Goal: Task Accomplishment & Management: Use online tool/utility

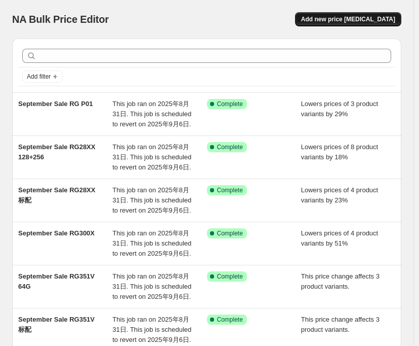
click at [346, 19] on span "Add new price change job" at bounding box center [348, 19] width 94 height 8
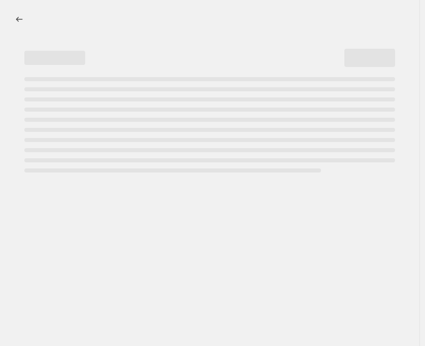
select select "percentage"
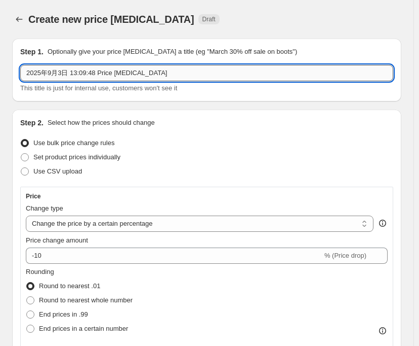
click at [147, 75] on input "2025年9月3日 13:09:48 Price change job" at bounding box center [206, 73] width 373 height 16
drag, startPoint x: 158, startPoint y: 77, endPoint x: 14, endPoint y: 68, distance: 143.6
click at [14, 68] on div "Step 1. Optionally give your price change job a title (eg "March 30% off sale o…" at bounding box center [207, 70] width 390 height 63
type input "r"
drag, startPoint x: 54, startPoint y: 72, endPoint x: 80, endPoint y: 73, distance: 26.3
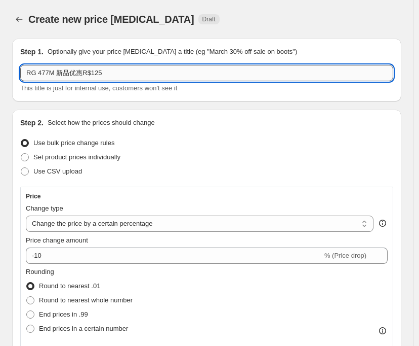
click at [80, 73] on input "RG 477M 新品优惠R$125" at bounding box center [206, 73] width 373 height 16
drag, startPoint x: 80, startPoint y: 73, endPoint x: 56, endPoint y: 74, distance: 24.4
click at [56, 74] on input "RG 477M 新品优惠R$125" at bounding box center [206, 73] width 373 height 16
drag, startPoint x: 91, startPoint y: 68, endPoint x: 107, endPoint y: 68, distance: 16.2
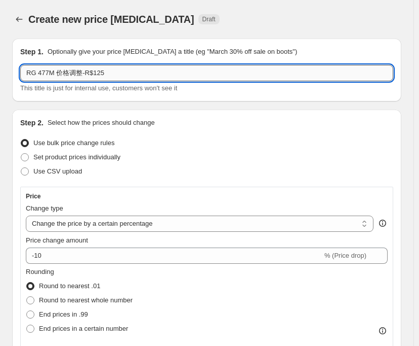
click at [107, 68] on input "RG 477M 价格调整-R$125" at bounding box center [206, 73] width 373 height 16
type input "RG 477M 价格调整-R$93"
click at [234, 17] on div "Create new price change job Draft" at bounding box center [167, 19] width 278 height 14
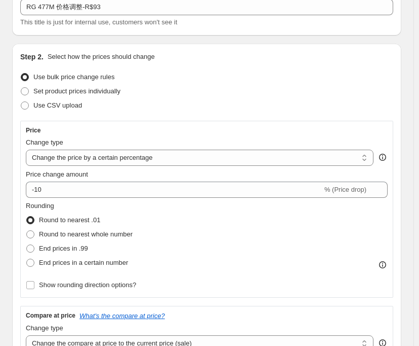
scroll to position [101, 0]
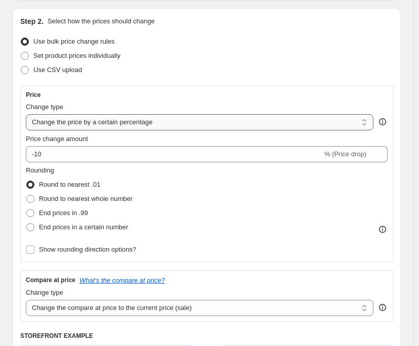
click at [256, 121] on select "Change the price to a certain amount Change the price by a certain amount Chang…" at bounding box center [200, 122] width 348 height 16
select select "by"
click at [26, 114] on select "Change the price to a certain amount Change the price by a certain amount Chang…" at bounding box center [200, 122] width 348 height 16
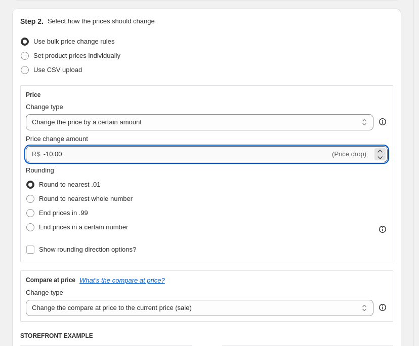
drag, startPoint x: 47, startPoint y: 154, endPoint x: 71, endPoint y: 155, distance: 24.8
click at [71, 155] on input "-10.00" at bounding box center [187, 154] width 287 height 16
type input "-93.00"
click at [182, 67] on div "Use CSV upload" at bounding box center [206, 70] width 373 height 14
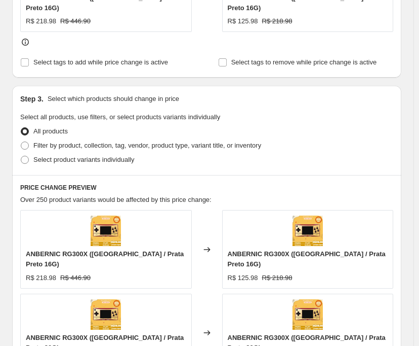
scroll to position [507, 0]
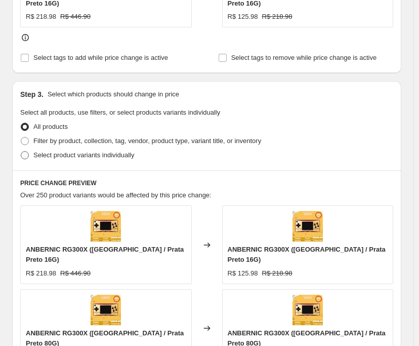
click at [27, 151] on span at bounding box center [25, 155] width 8 height 8
click at [21, 151] on input "Select product variants individually" at bounding box center [21, 151] width 1 height 1
radio input "true"
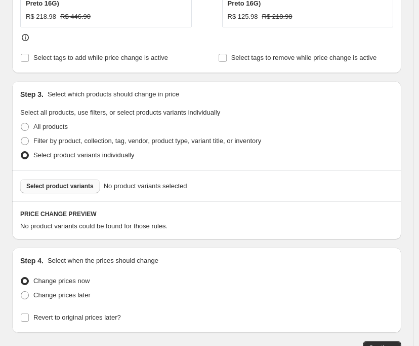
click at [63, 182] on span "Select product variants" at bounding box center [59, 186] width 67 height 8
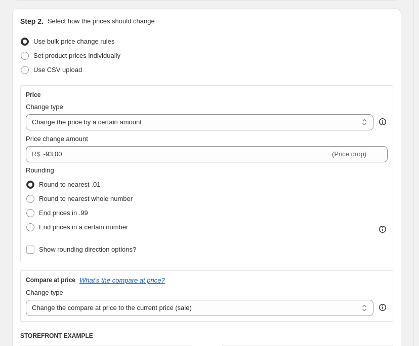
scroll to position [203, 0]
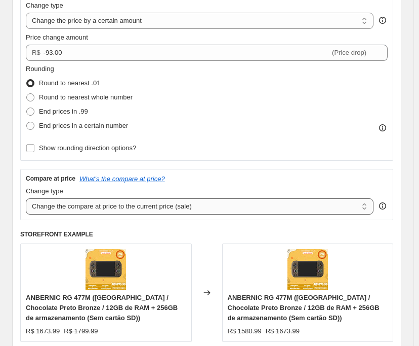
click at [205, 207] on select "Change the compare at price to the current price (sale) Change the compare at p…" at bounding box center [200, 206] width 348 height 16
select select "pp"
click at [26, 198] on select "Change the compare at price to the current price (sale) Change the compare at p…" at bounding box center [200, 206] width 348 height 16
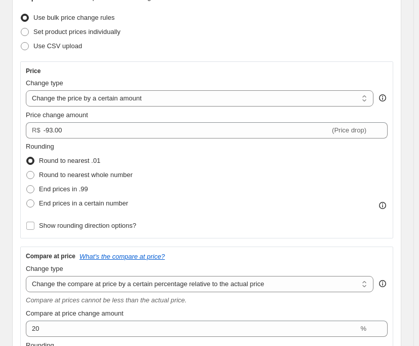
scroll to position [101, 0]
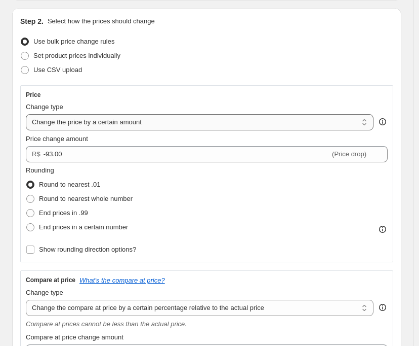
click at [205, 123] on select "Change the price to a certain amount Change the price by a certain amount Chang…" at bounding box center [200, 122] width 348 height 16
select select "pcap"
click at [26, 114] on select "Change the price to a certain amount Change the price by a certain amount Chang…" at bounding box center [200, 122] width 348 height 16
type input "-20"
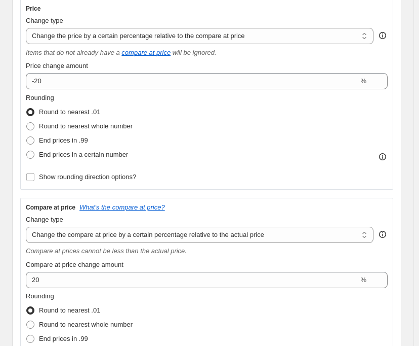
scroll to position [203, 0]
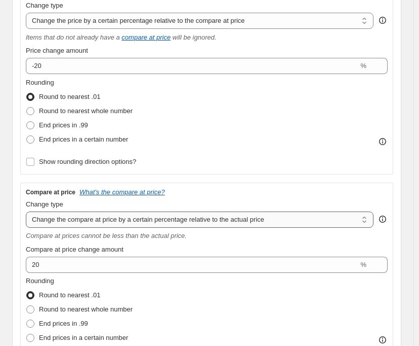
click at [274, 218] on select "Change the compare at price to the current price (sale) Change the compare at p…" at bounding box center [200, 219] width 348 height 16
select select "by"
click at [26, 211] on select "Change the compare at price to the current price (sale) Change the compare at p…" at bounding box center [200, 219] width 348 height 16
type input "-10.00"
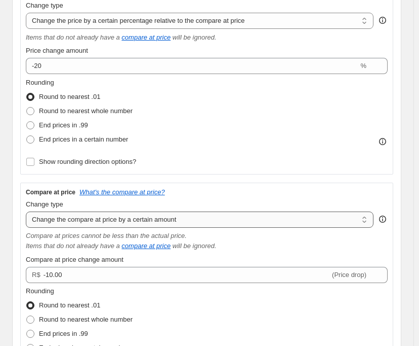
click at [203, 213] on select "Change the compare at price to the current price (sale) Change the compare at p…" at bounding box center [200, 219] width 348 height 16
select select "no_change"
click at [26, 211] on select "Change the compare at price to the current price (sale) Change the compare at p…" at bounding box center [200, 219] width 348 height 16
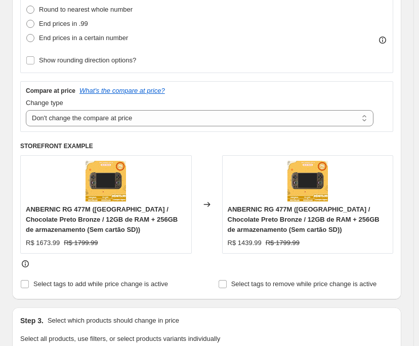
scroll to position [101, 0]
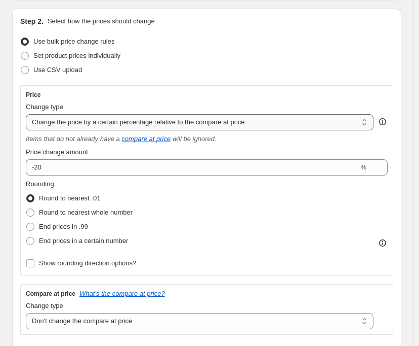
click at [274, 126] on select "Change the price to a certain amount Change the price by a certain amount Chang…" at bounding box center [200, 122] width 348 height 16
select select "by"
click at [26, 114] on select "Change the price to a certain amount Change the price by a certain amount Chang…" at bounding box center [200, 122] width 348 height 16
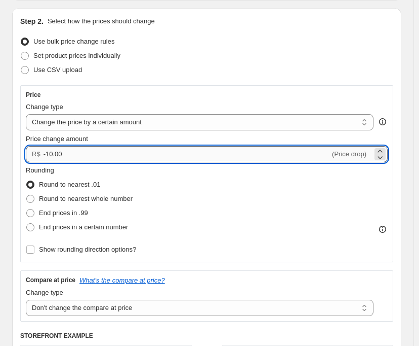
drag, startPoint x: 45, startPoint y: 155, endPoint x: 120, endPoint y: 155, distance: 75.5
click at [120, 155] on input "-10.00" at bounding box center [187, 154] width 287 height 16
type input "-93.00"
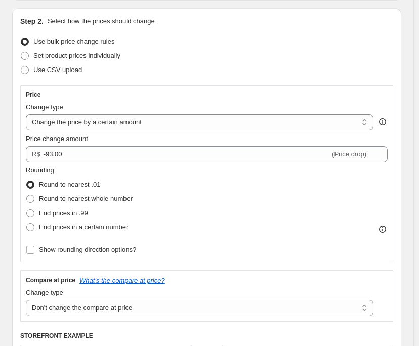
click at [203, 73] on div "Use CSV upload" at bounding box center [206, 70] width 373 height 14
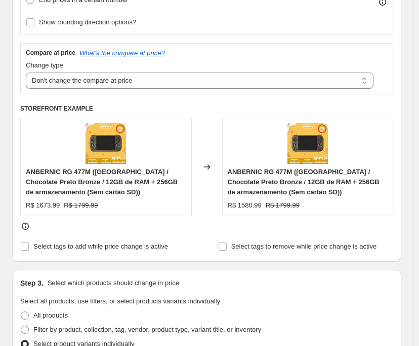
scroll to position [304, 0]
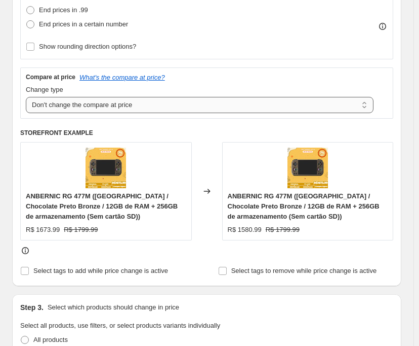
click at [158, 108] on select "Change the compare at price to the current price (sale) Change the compare at p…" at bounding box center [200, 105] width 348 height 16
click at [26, 97] on select "Change the compare at price to the current price (sale) Change the compare at p…" at bounding box center [200, 105] width 348 height 16
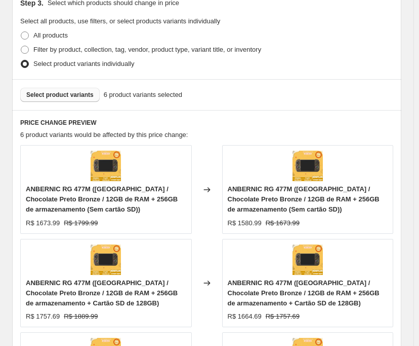
scroll to position [709, 0]
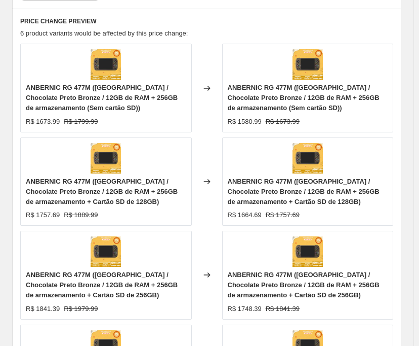
click at [218, 138] on div "Changed to" at bounding box center [207, 181] width 30 height 88
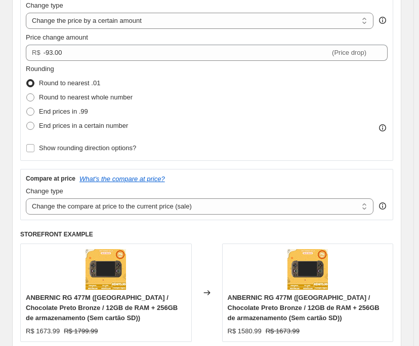
scroll to position [304, 0]
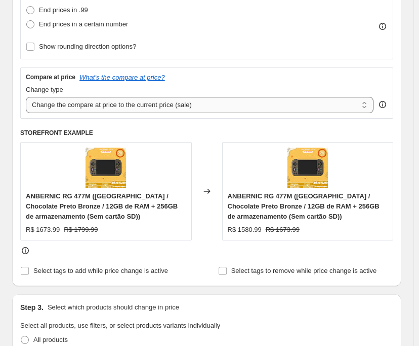
click at [207, 105] on select "Change the compare at price to the current price (sale) Change the compare at p…" at bounding box center [200, 105] width 348 height 16
select select "no_change"
click at [26, 97] on select "Change the compare at price to the current price (sale) Change the compare at p…" at bounding box center [200, 105] width 348 height 16
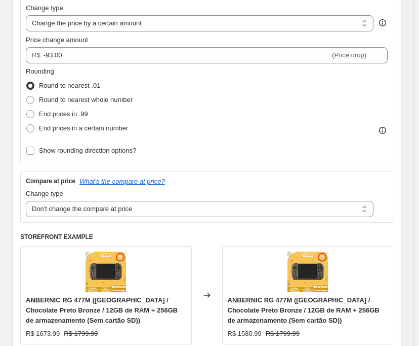
scroll to position [0, 0]
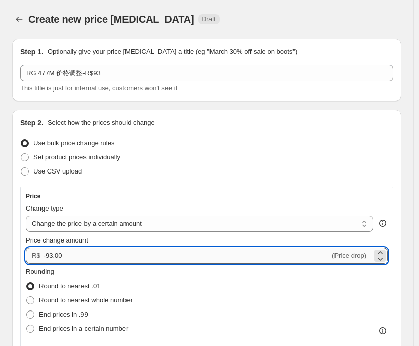
click at [91, 259] on input "-93.00" at bounding box center [187, 255] width 287 height 16
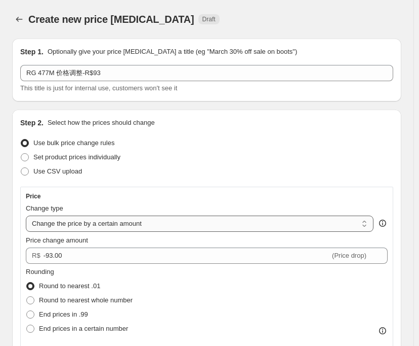
click at [216, 223] on select "Change the price to a certain amount Change the price by a certain amount Chang…" at bounding box center [200, 223] width 348 height 16
select select "to"
click at [26, 215] on select "Change the price to a certain amount Change the price by a certain amount Chang…" at bounding box center [200, 223] width 348 height 16
type input "80.00"
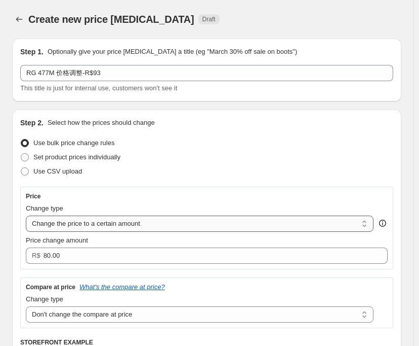
click at [205, 226] on select "Change the price to a certain amount Change the price by a certain amount Chang…" at bounding box center [200, 223] width 348 height 16
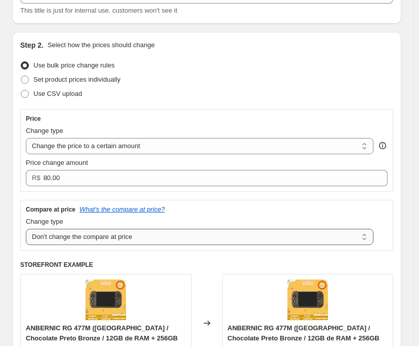
scroll to position [101, 0]
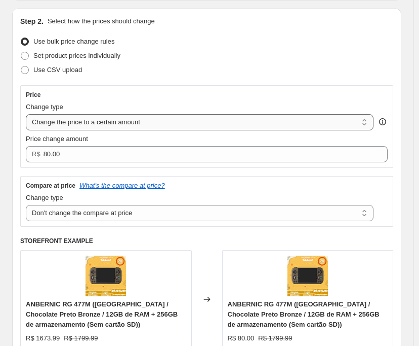
click at [198, 125] on select "Change the price to a certain amount Change the price by a certain amount Chang…" at bounding box center [200, 122] width 348 height 16
click at [170, 123] on select "Change the price to a certain amount Change the price by a certain amount Chang…" at bounding box center [200, 122] width 348 height 16
click at [26, 114] on select "Change the price to a certain amount Change the price by a certain amount Chang…" at bounding box center [200, 122] width 348 height 16
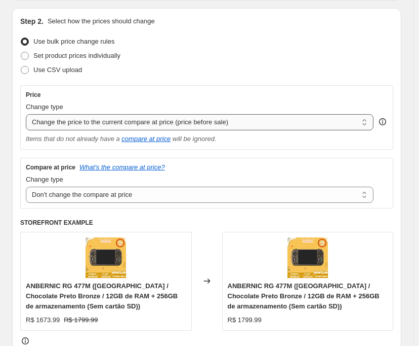
click at [259, 117] on select "Change the price to a certain amount Change the price by a certain amount Chang…" at bounding box center [200, 122] width 348 height 16
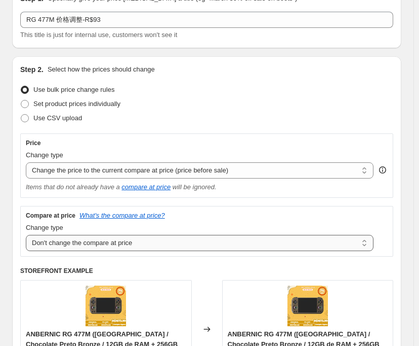
scroll to position [0, 0]
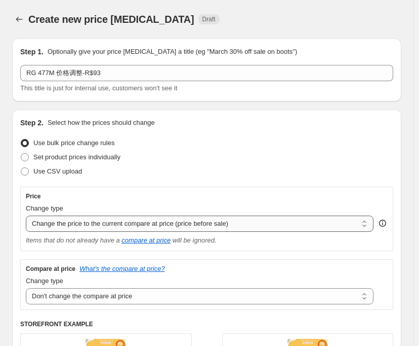
click at [239, 220] on select "Change the price to a certain amount Change the price by a certain amount Chang…" at bounding box center [200, 223] width 348 height 16
click at [26, 215] on select "Change the price to a certain amount Change the price by a certain amount Chang…" at bounding box center [200, 223] width 348 height 16
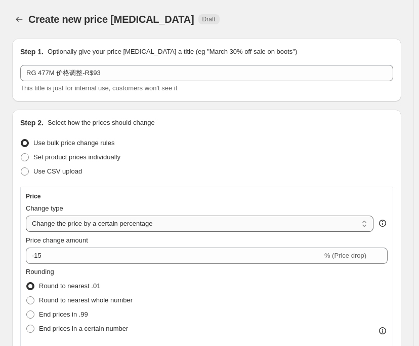
click at [232, 224] on select "Change the price to a certain amount Change the price by a certain amount Chang…" at bounding box center [200, 223] width 348 height 16
select select "bcap"
click at [26, 215] on select "Change the price to a certain amount Change the price by a certain amount Chang…" at bounding box center [200, 223] width 348 height 16
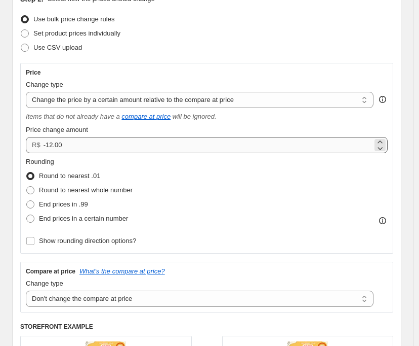
scroll to position [101, 0]
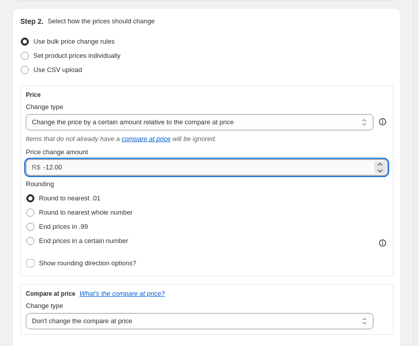
drag, startPoint x: 45, startPoint y: 166, endPoint x: 79, endPoint y: 173, distance: 34.2
click at [79, 173] on input "-12.00" at bounding box center [208, 167] width 329 height 16
type input "-93.00"
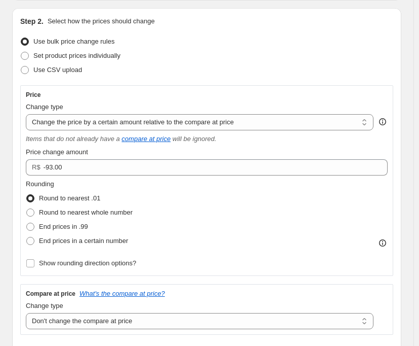
click at [157, 85] on div "Step 2. Select how the prices should change Use bulk price change rules Set pro…" at bounding box center [206, 254] width 373 height 477
click at [266, 121] on select "Change the price to a certain amount Change the price by a certain amount Chang…" at bounding box center [200, 122] width 348 height 16
click at [282, 86] on div "Price Change type Change the price to a certain amount Change the price by a ce…" at bounding box center [206, 180] width 373 height 190
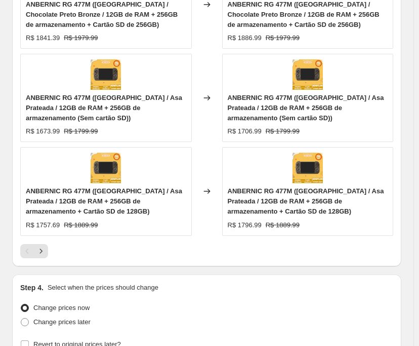
scroll to position [1013, 0]
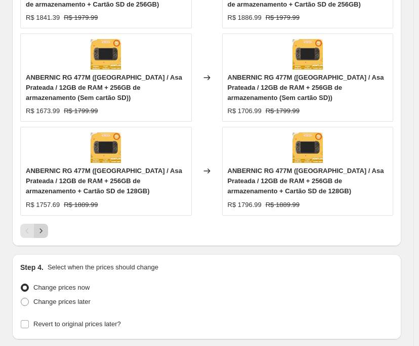
click at [41, 230] on icon "Next" at bounding box center [41, 230] width 3 height 5
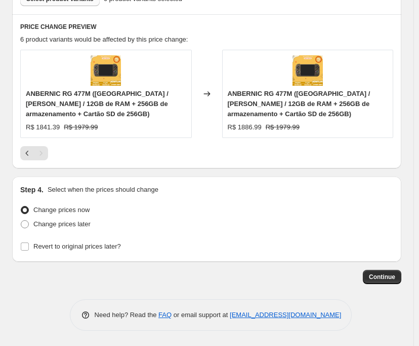
scroll to position [616, 0]
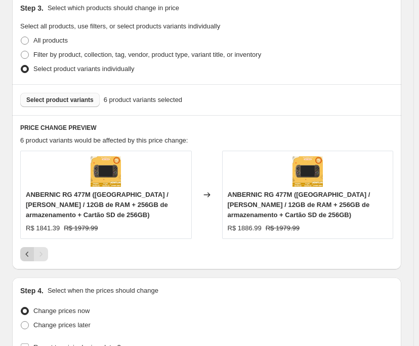
click at [26, 249] on button "Previous" at bounding box center [27, 254] width 14 height 14
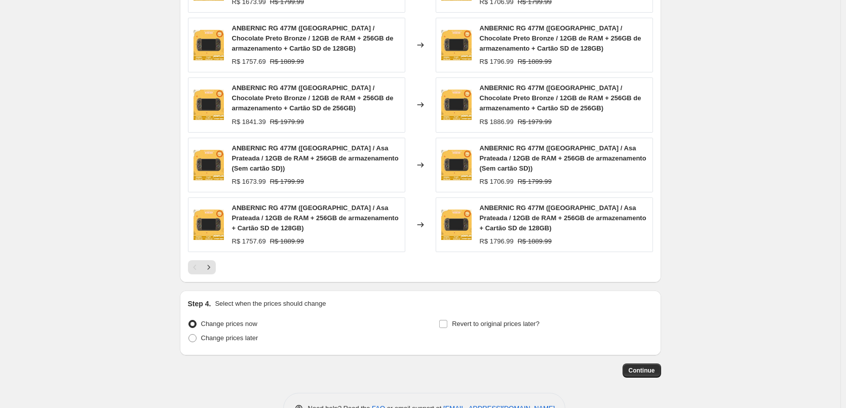
scroll to position [706, 0]
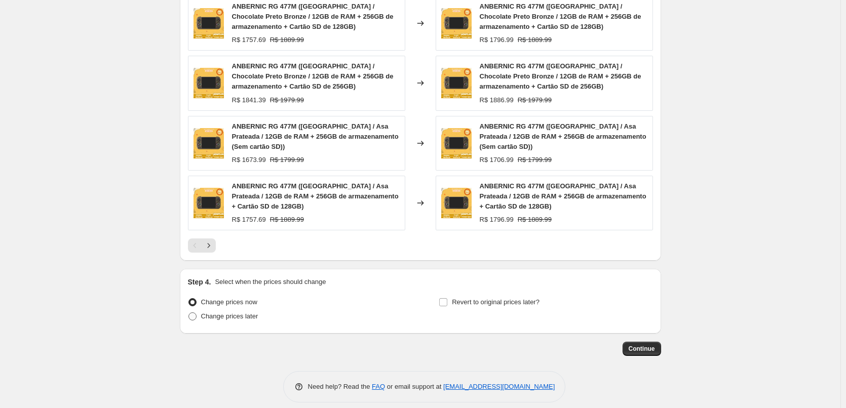
click at [193, 313] on span at bounding box center [192, 317] width 8 height 8
click at [189, 313] on input "Change prices later" at bounding box center [188, 313] width 1 height 1
radio input "true"
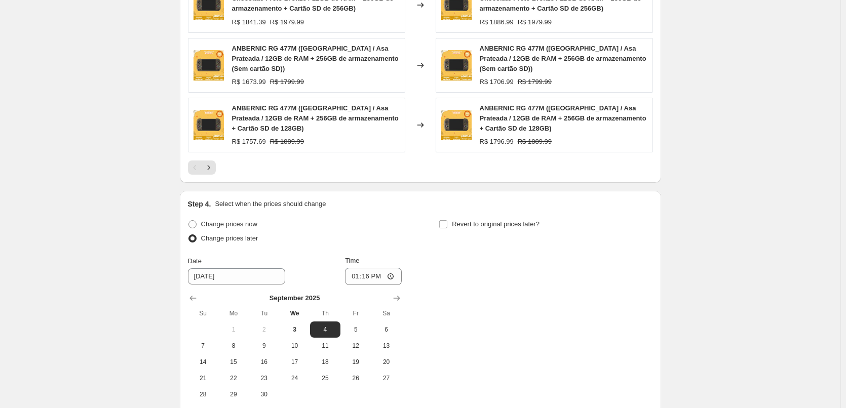
scroll to position [807, 0]
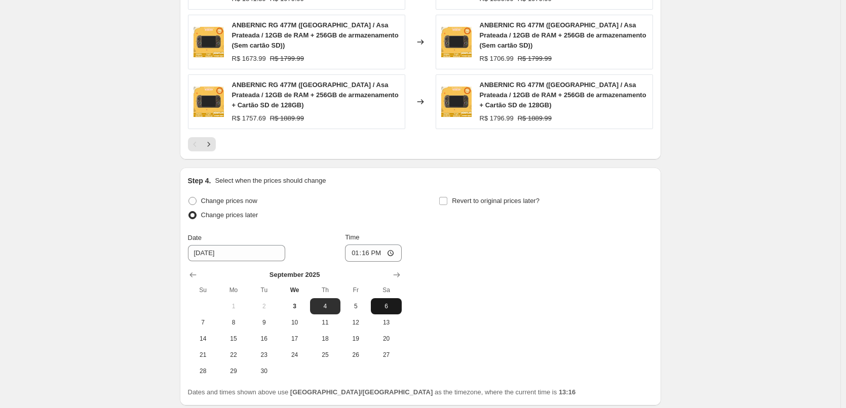
click at [391, 302] on span "6" at bounding box center [386, 306] width 22 height 8
type input "9/6/2025"
click at [370, 245] on input "13:16" at bounding box center [373, 253] width 57 height 17
type input "15:30"
click at [357, 198] on div "Change prices now" at bounding box center [295, 201] width 214 height 14
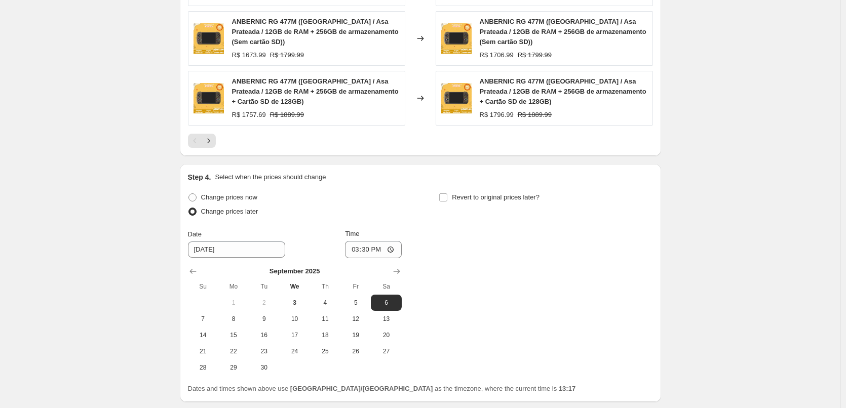
scroll to position [879, 0]
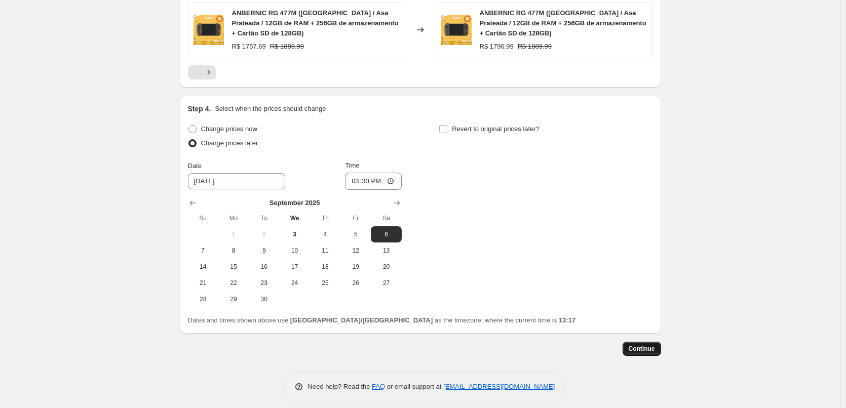
click at [424, 345] on span "Continue" at bounding box center [642, 349] width 26 height 8
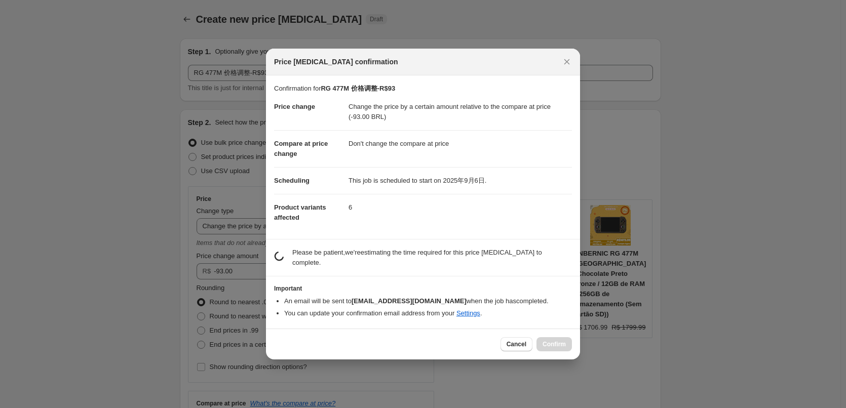
scroll to position [0, 0]
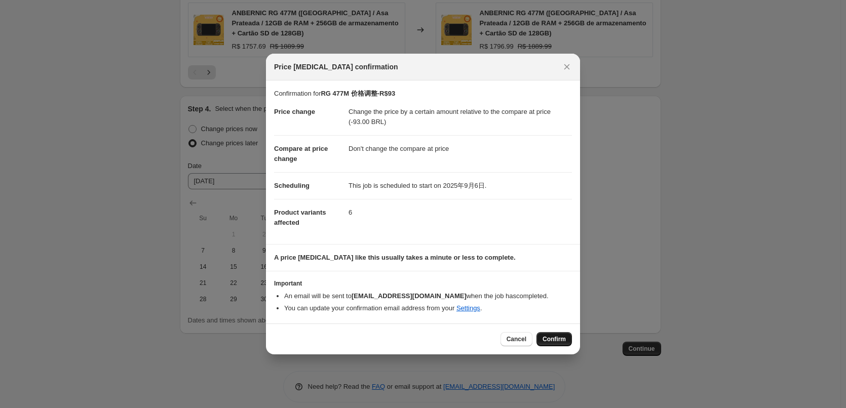
click at [424, 334] on button "Confirm" at bounding box center [554, 339] width 35 height 14
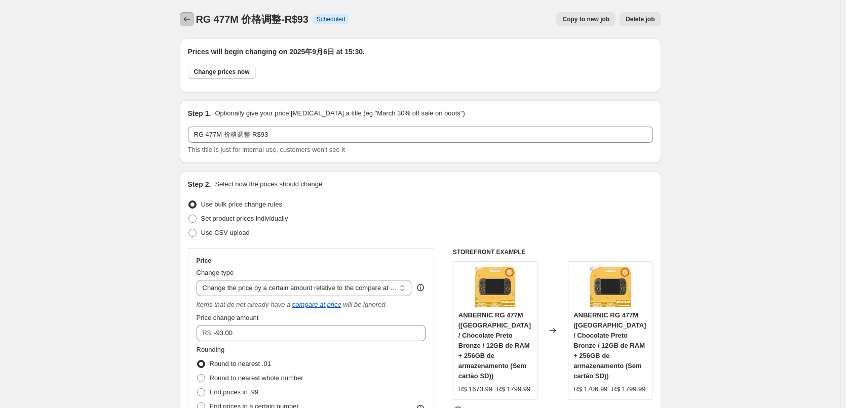
click at [192, 20] on icon "Price change jobs" at bounding box center [187, 19] width 10 height 10
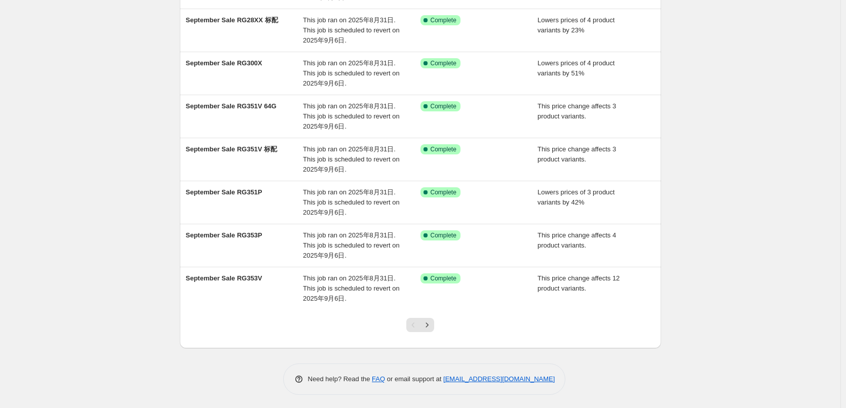
scroll to position [205, 0]
